Goal: Ask a question

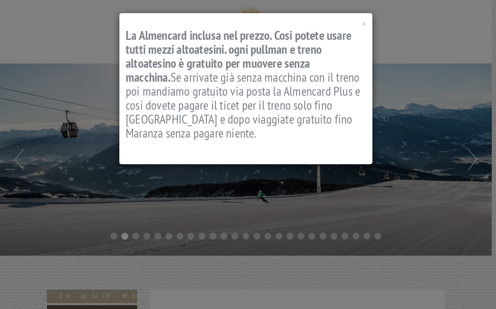
click at [476, 160] on div "× La Almencard inclusa nel prezzo. Cosi potete usare tutti mezzi altoatesini. o…" at bounding box center [248, 154] width 496 height 309
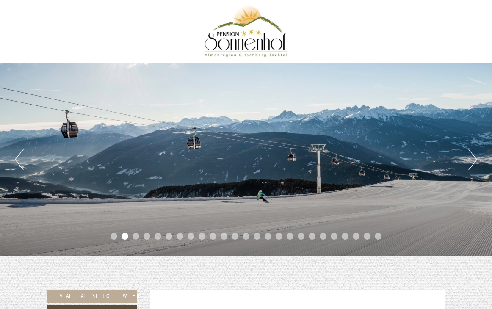
click at [475, 157] on button "Next" at bounding box center [472, 159] width 9 height 21
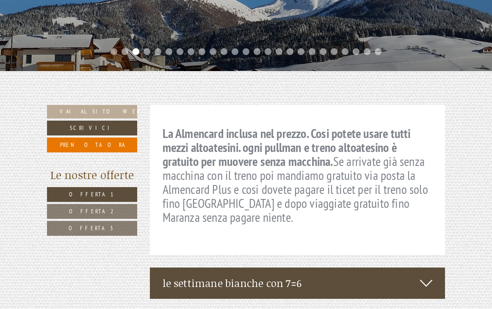
scroll to position [189, 0]
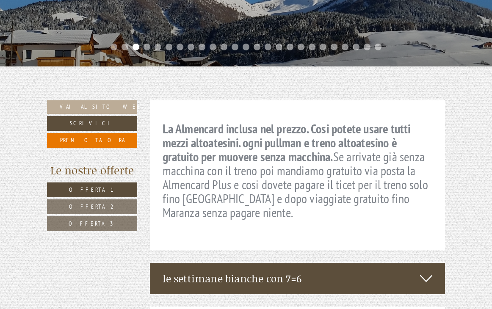
click at [109, 189] on link "Offerta 1" at bounding box center [92, 189] width 90 height 15
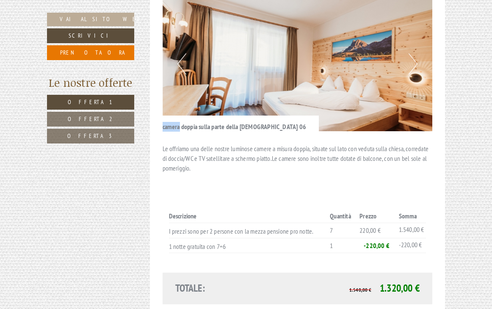
scroll to position [684, 0]
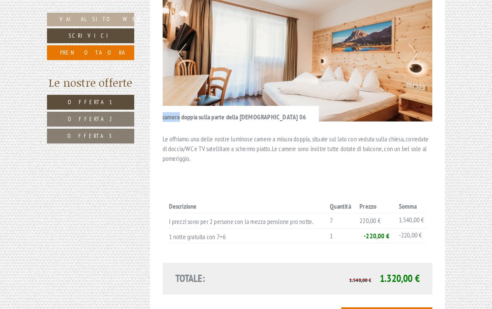
click at [104, 120] on link "Offerta 2" at bounding box center [90, 119] width 87 height 15
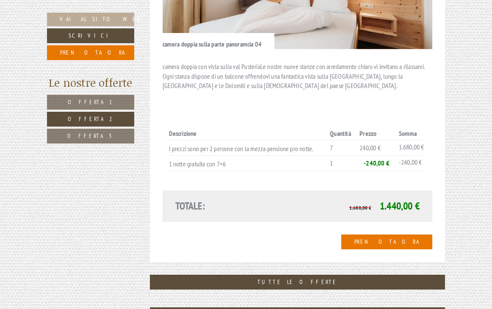
scroll to position [744, 0]
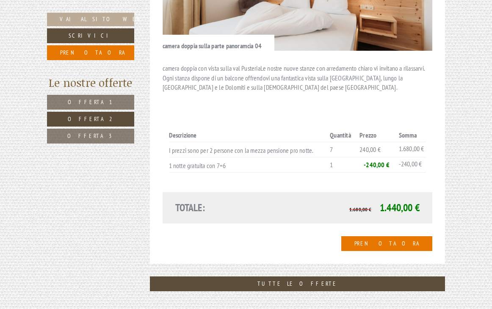
click at [97, 136] on span "Offerta 3" at bounding box center [90, 136] width 47 height 8
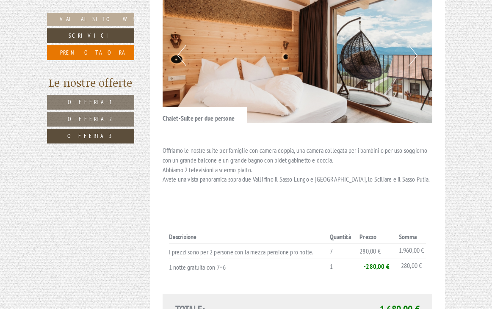
scroll to position [661, 0]
click at [93, 35] on link "Scrivici" at bounding box center [90, 35] width 87 height 15
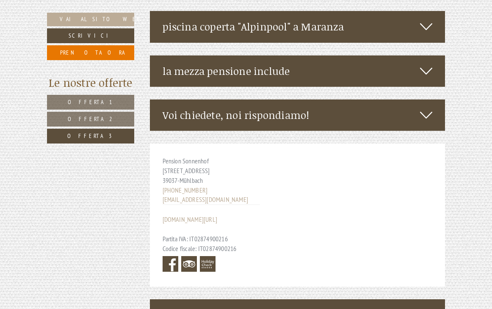
scroll to position [1301, 0]
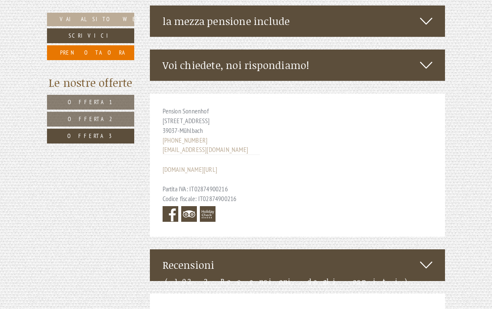
click at [427, 58] on icon at bounding box center [426, 65] width 12 height 14
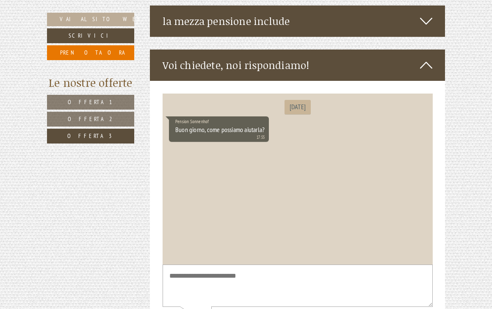
scroll to position [0, 0]
click at [287, 137] on div "Pension Sonnenhof Buon giorno, come possiamo aiutarla? 17:55" at bounding box center [296, 130] width 257 height 28
click at [213, 157] on div "[DATE] Pension Sonnenhof Buon giorno, come possiamo aiutarla? 17:55" at bounding box center [297, 178] width 270 height 171
click at [185, 291] on textarea at bounding box center [297, 285] width 270 height 43
type textarea "**********"
